Goal: Transaction & Acquisition: Purchase product/service

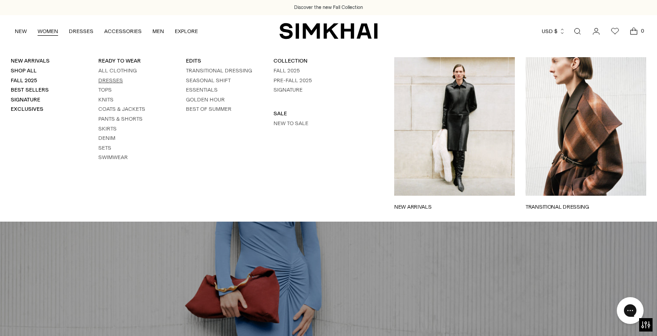
click at [108, 80] on link "Dresses" at bounding box center [110, 80] width 25 height 6
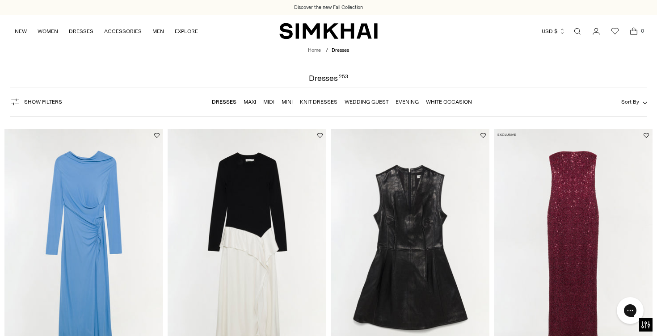
click at [441, 101] on link "White Occasion" at bounding box center [449, 102] width 46 height 6
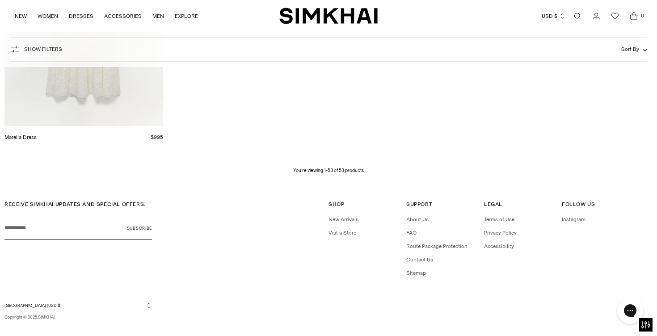
scroll to position [3943, 0]
